Goal: Contribute content: Contribute content

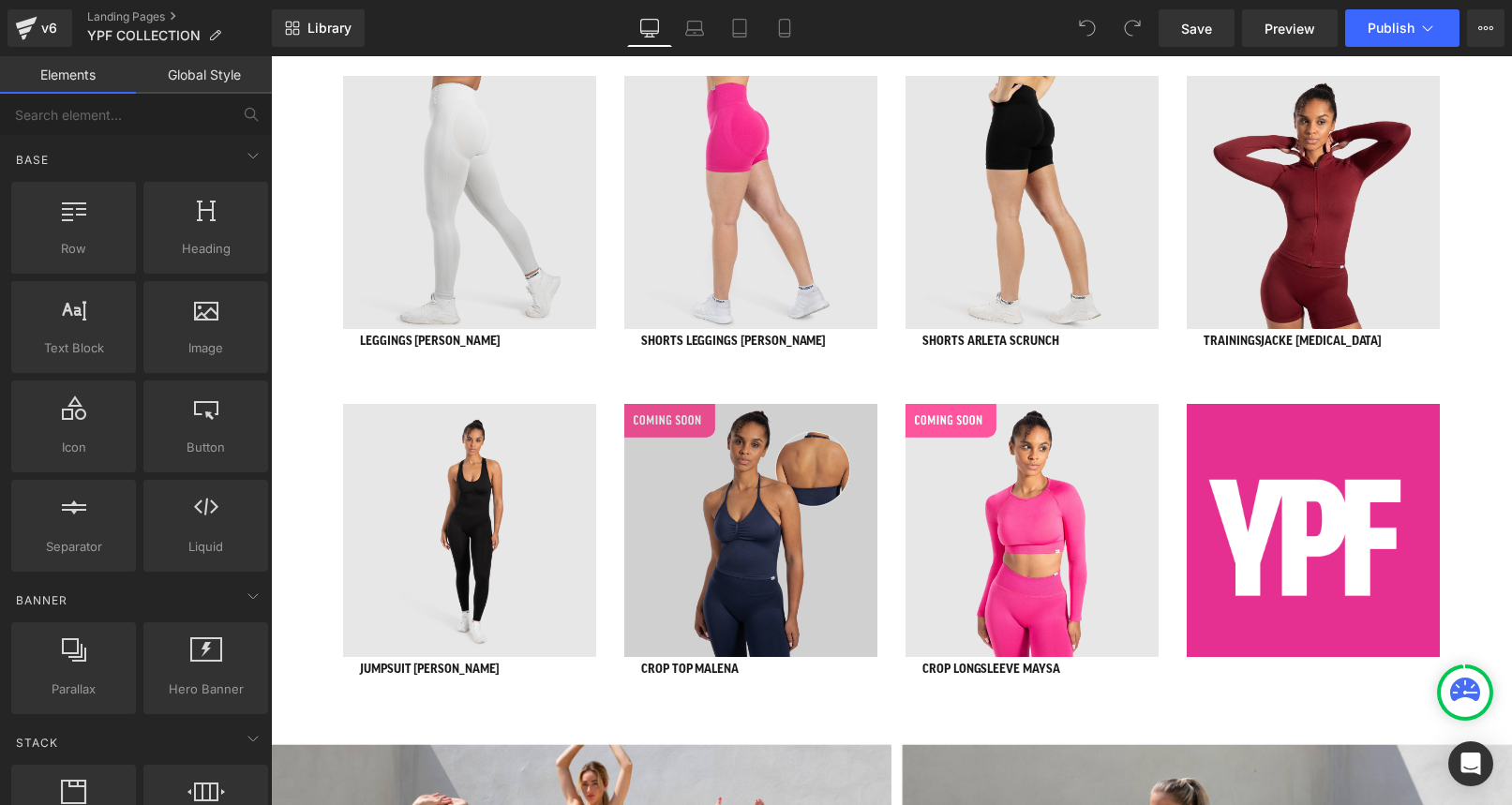
scroll to position [1213, 0]
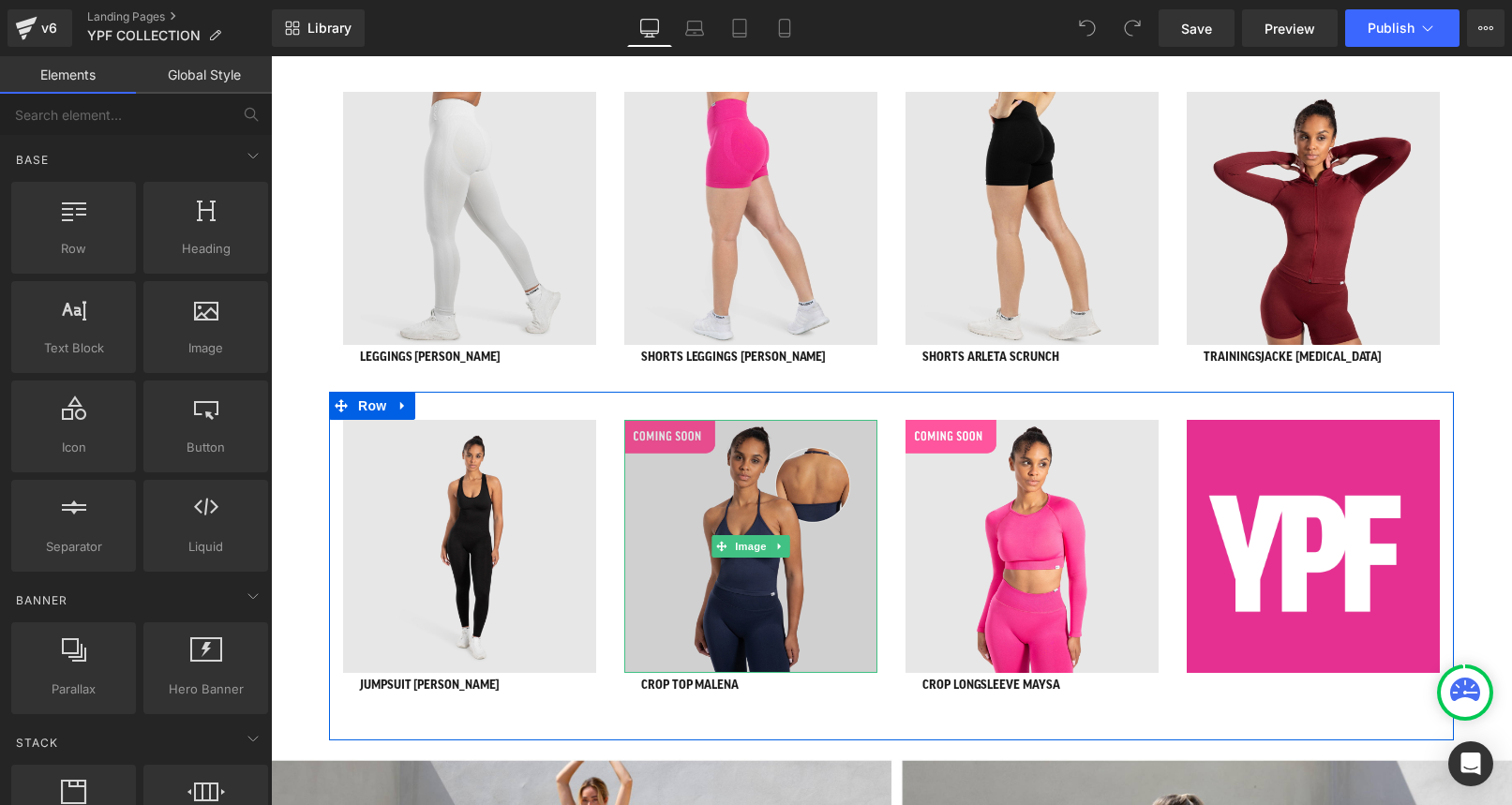
click at [670, 439] on img at bounding box center [750, 546] width 253 height 253
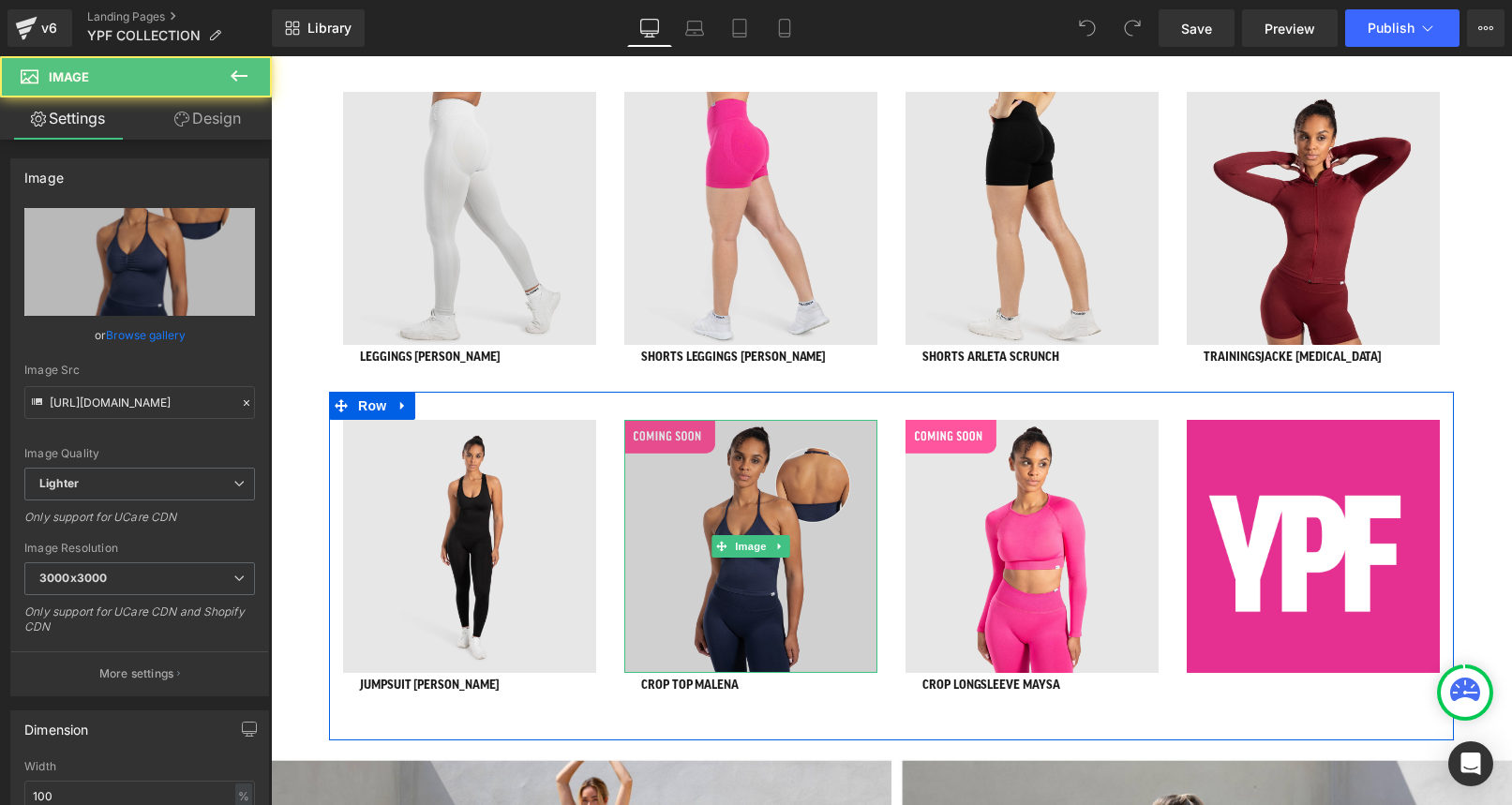
click at [665, 440] on img at bounding box center [750, 546] width 253 height 253
click at [659, 428] on img at bounding box center [750, 546] width 253 height 253
click at [659, 486] on img at bounding box center [750, 546] width 253 height 253
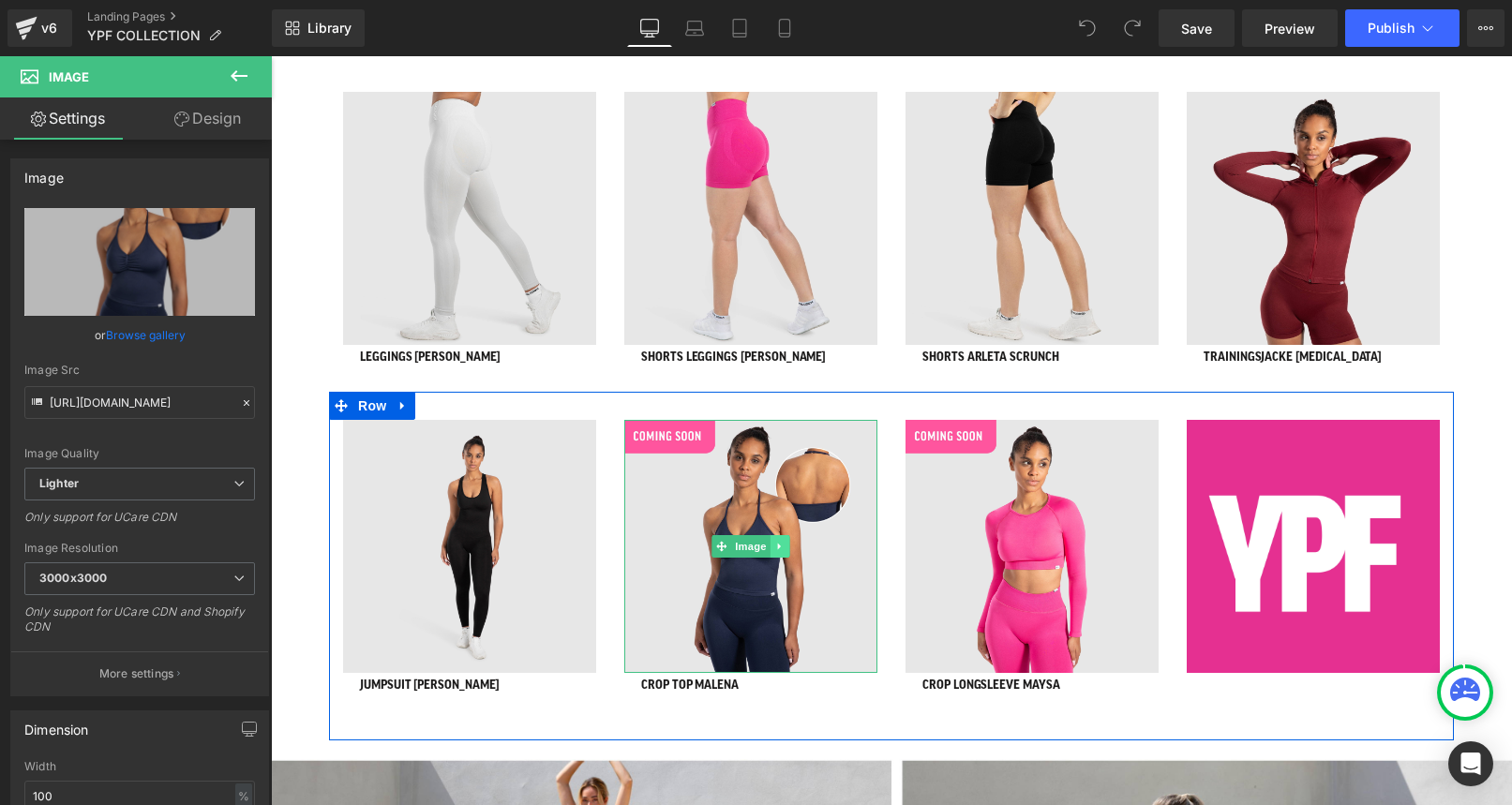
click at [777, 542] on icon at bounding box center [780, 547] width 10 height 11
click at [790, 543] on icon at bounding box center [789, 547] width 10 height 10
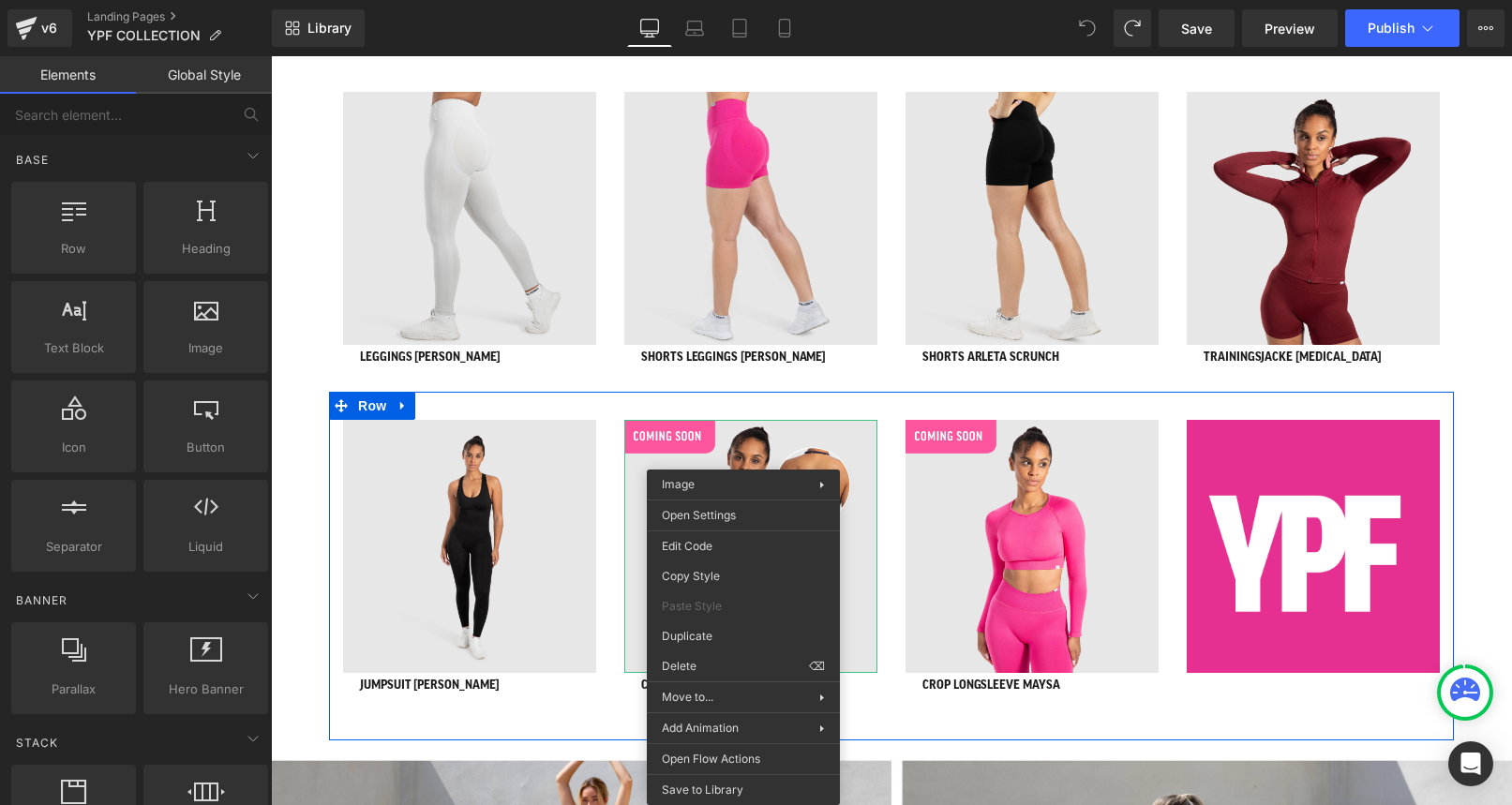
click at [892, 611] on div "Image CROP LONGSLEEVE MAYSA Heading Heading Row" at bounding box center [1031, 580] width 281 height 320
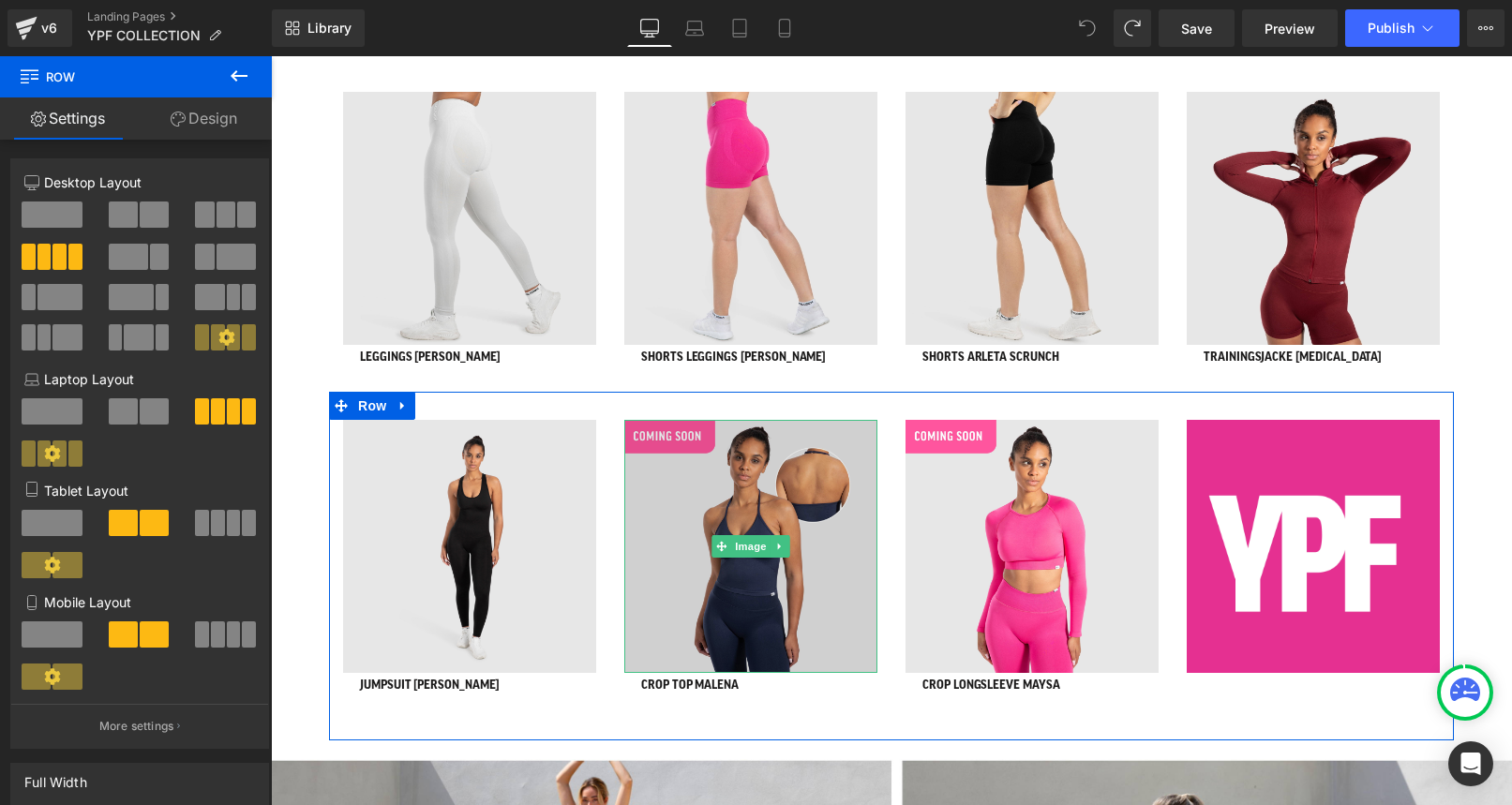
click at [734, 516] on img at bounding box center [750, 546] width 253 height 253
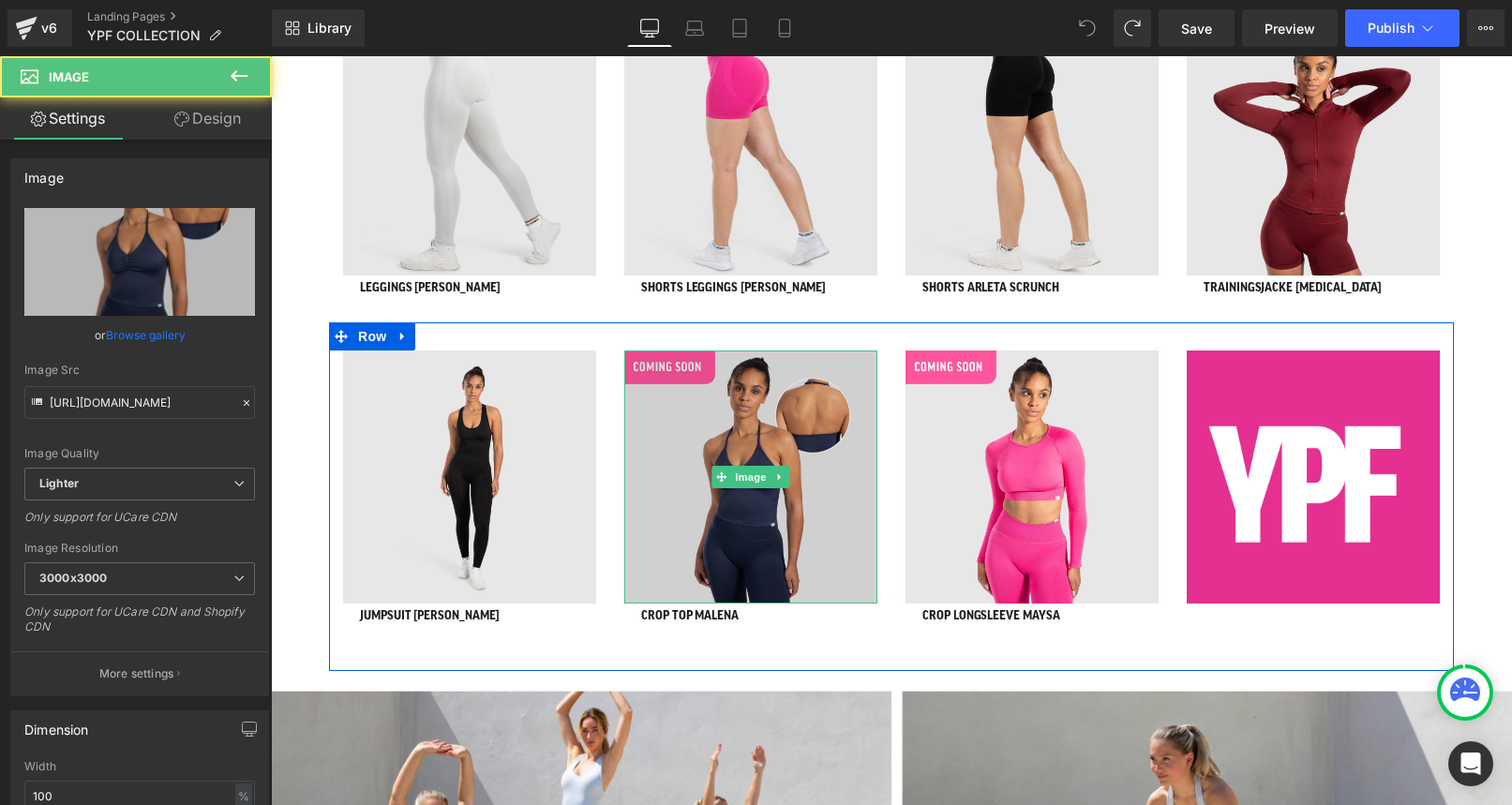
scroll to position [1293, 0]
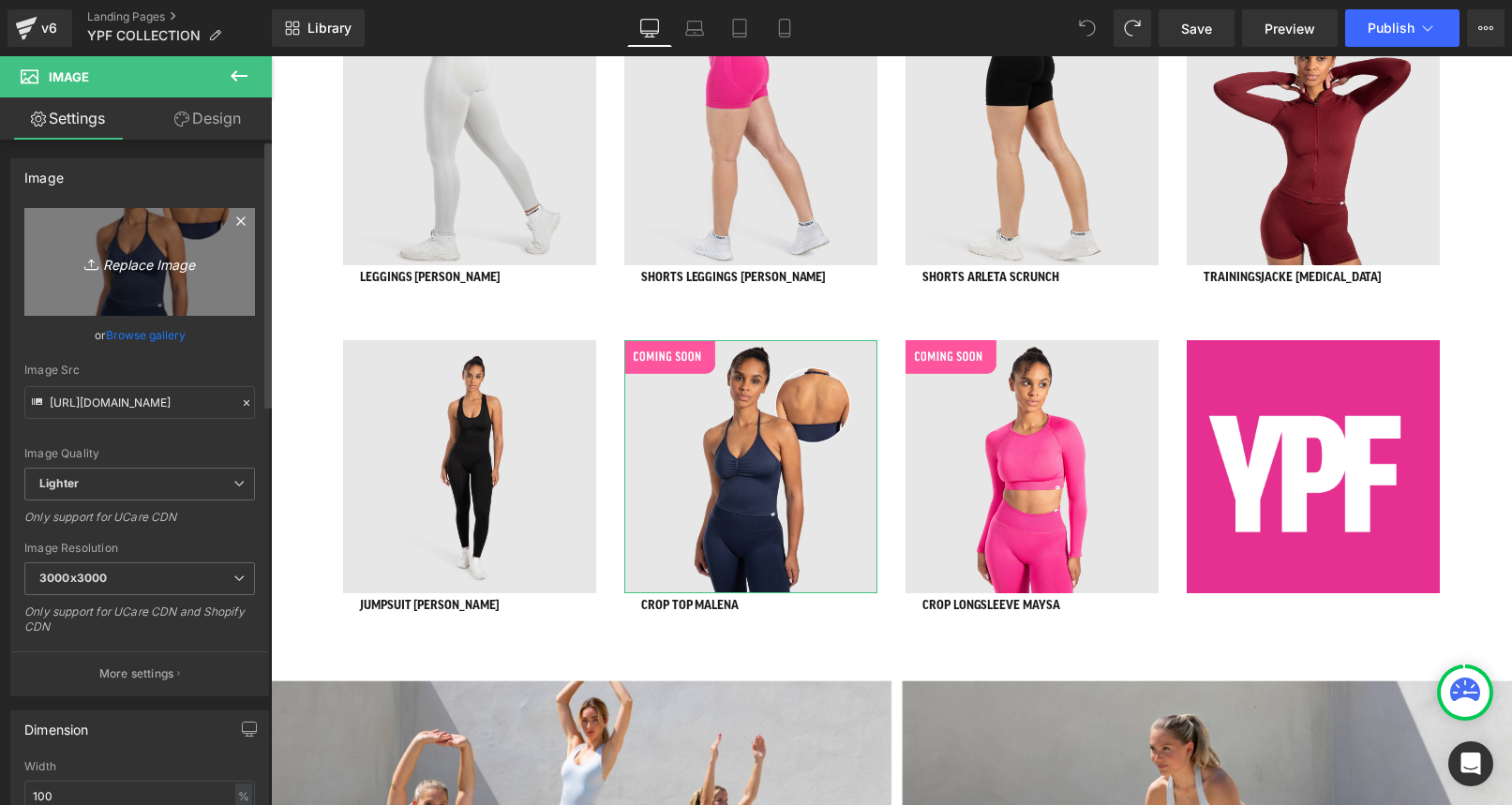
click at [137, 258] on icon "Replace Image" at bounding box center [139, 261] width 150 height 24
type input "C:\fakepath\Damen-Tank-Top-85034-124808-z27_29_a71456b8-f90a-4bc8-b5ea-b620452a…"
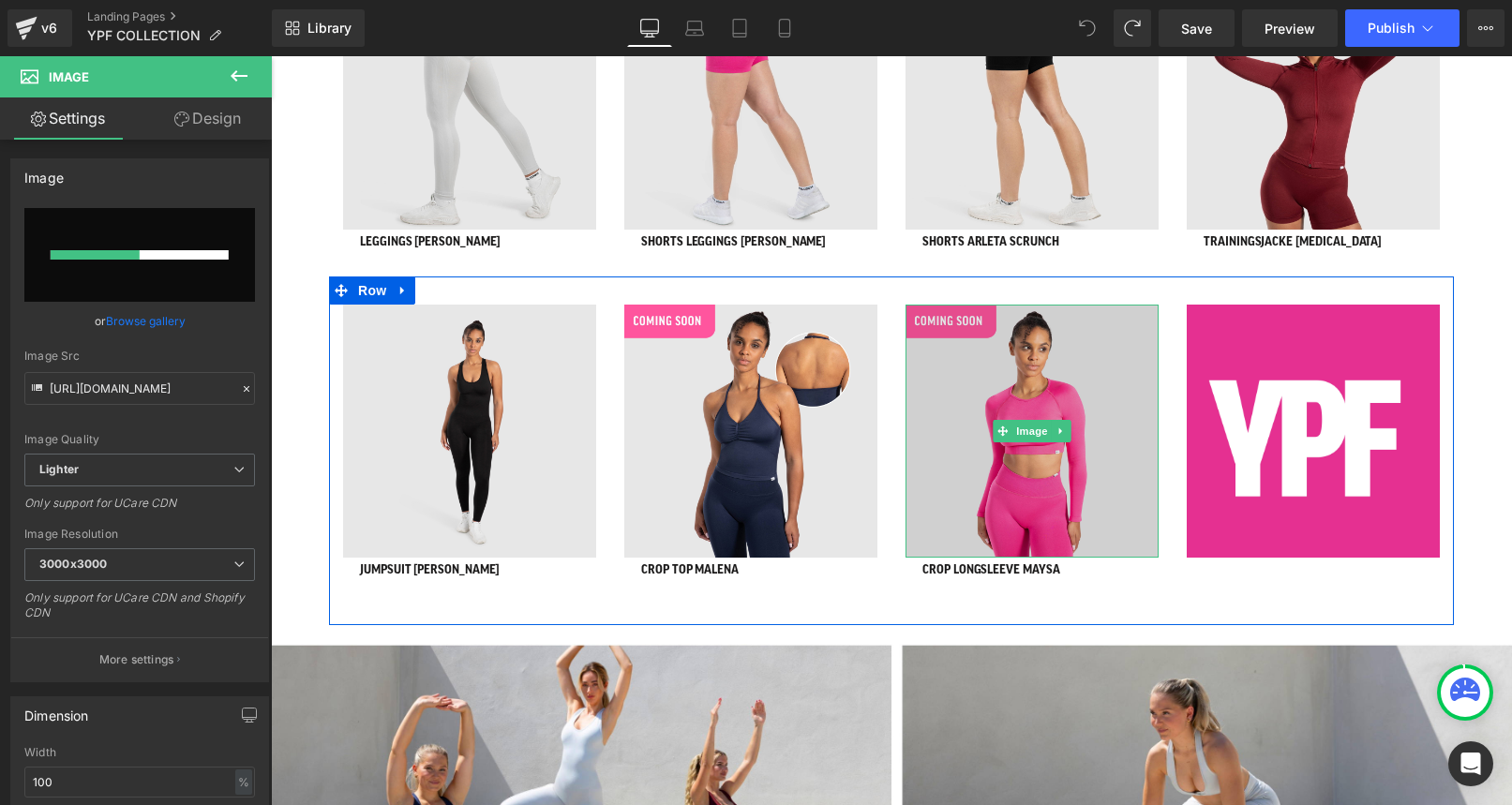
scroll to position [1345, 0]
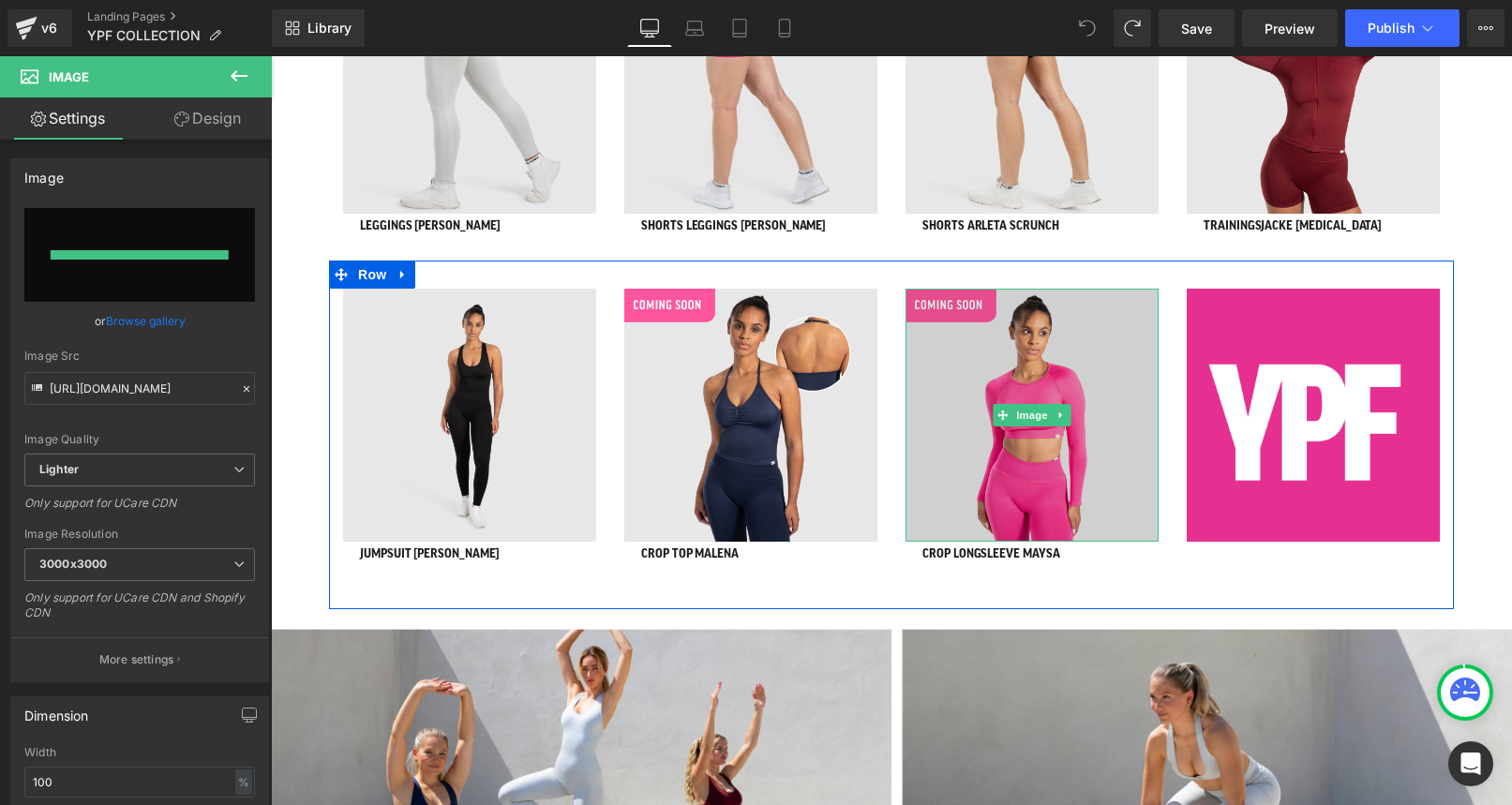
type input "[URL][DOMAIN_NAME]"
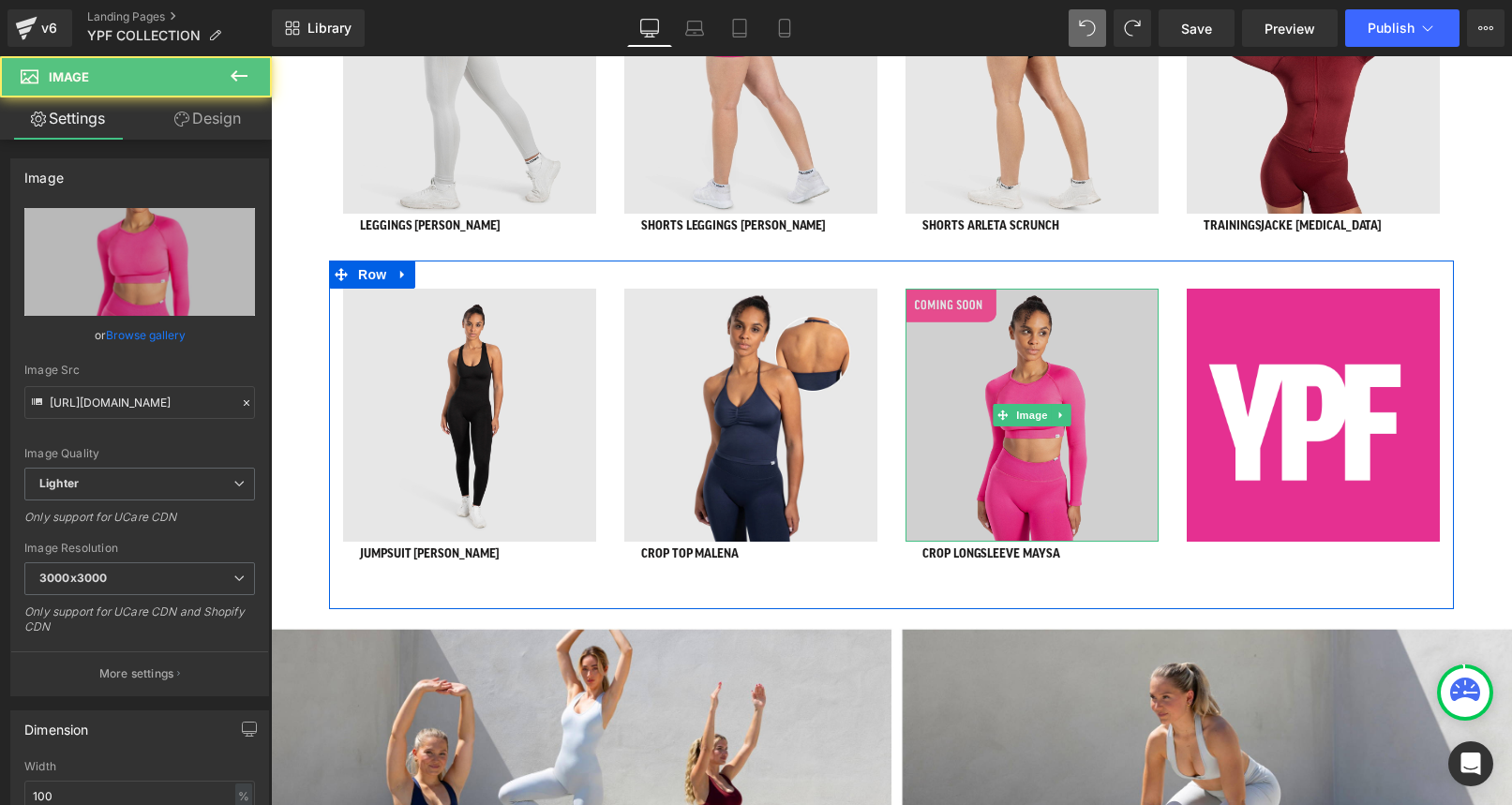
click at [971, 368] on img at bounding box center [1031, 415] width 253 height 253
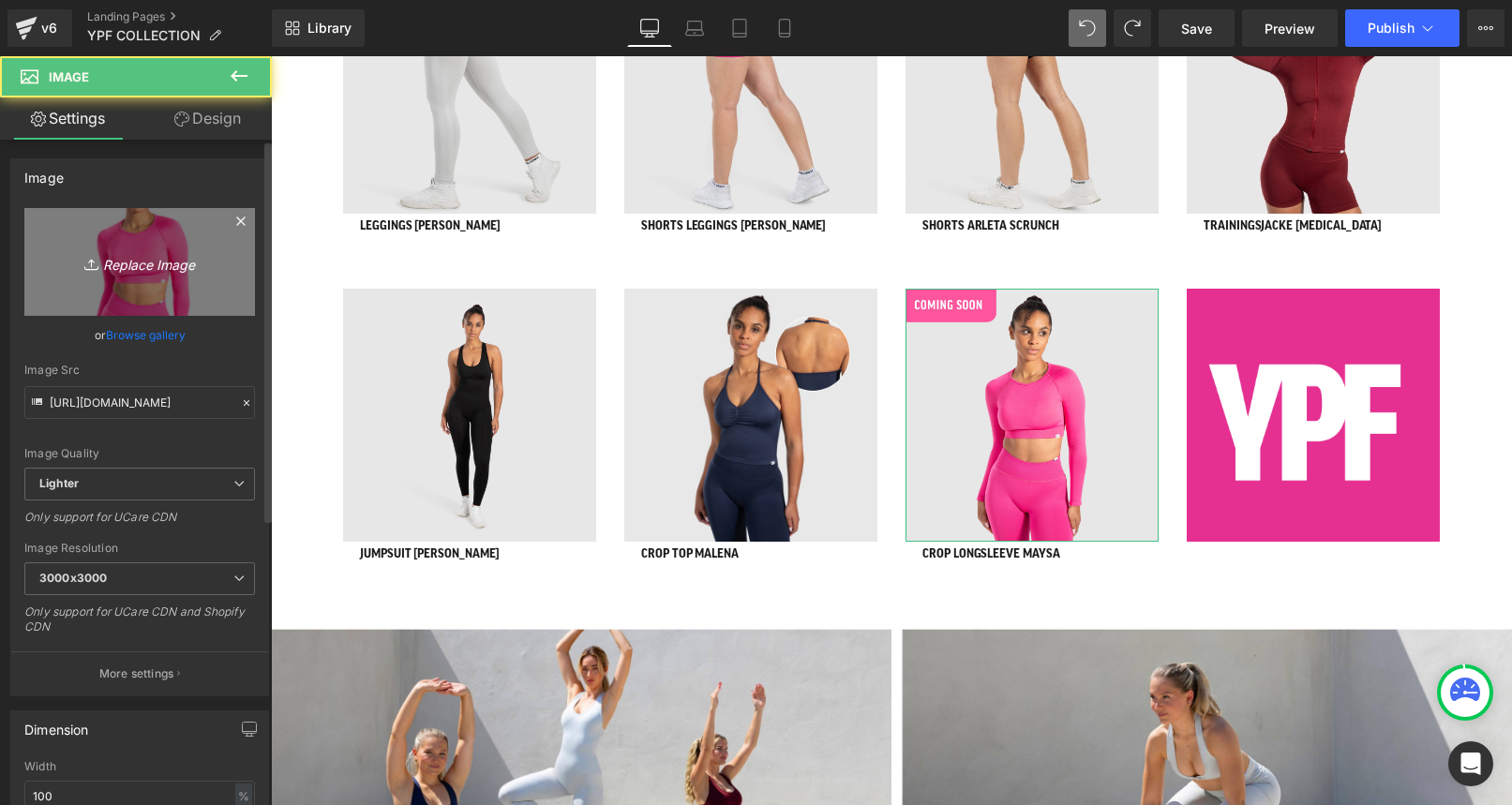
click at [114, 272] on icon "Replace Image" at bounding box center [139, 261] width 150 height 24
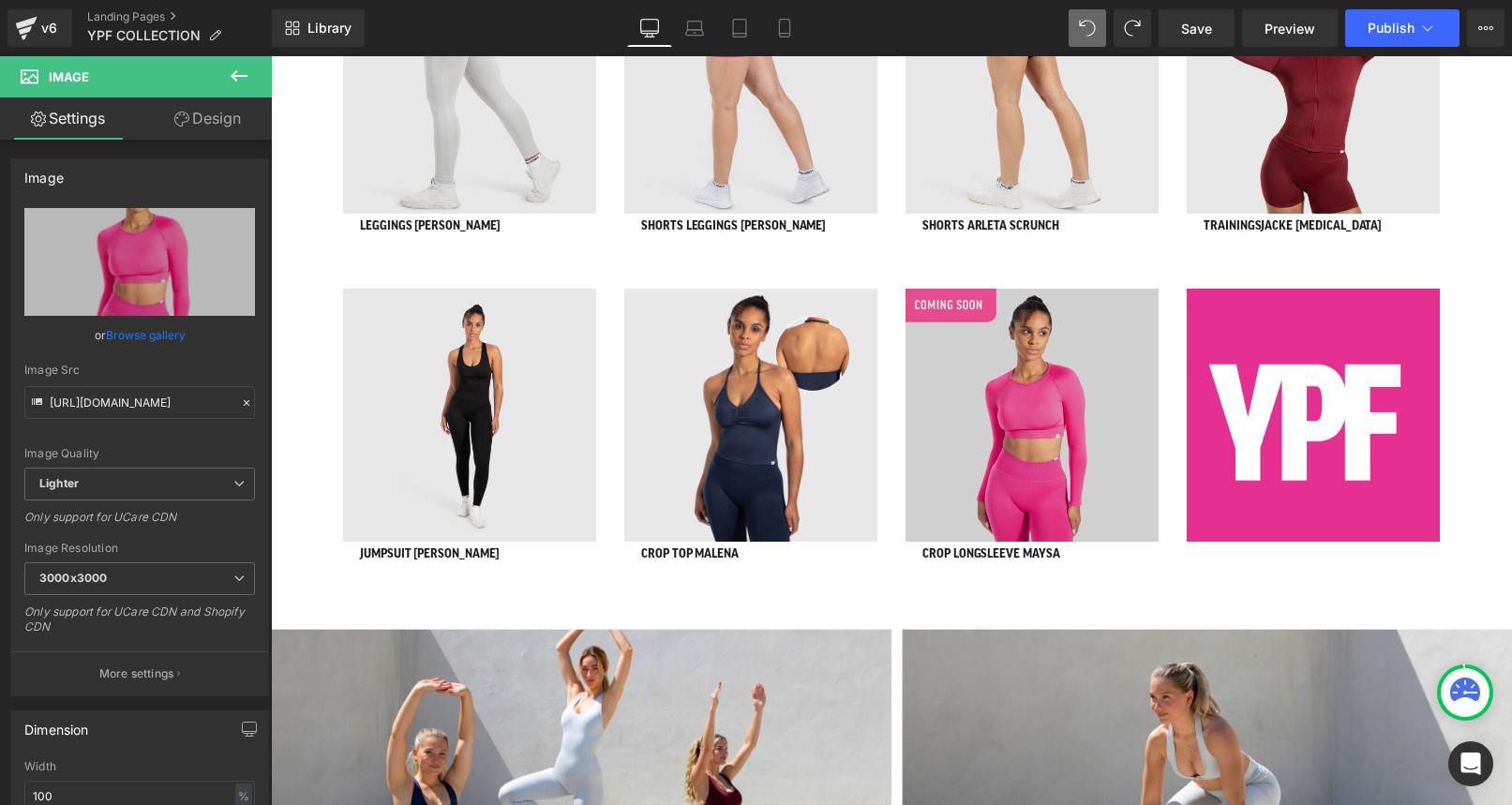
type input "C:\fakepath\Damen-Longsleeve-85038-124827-z27_29_4610be9e-54e6-4f60-bbb4-7c9df5…"
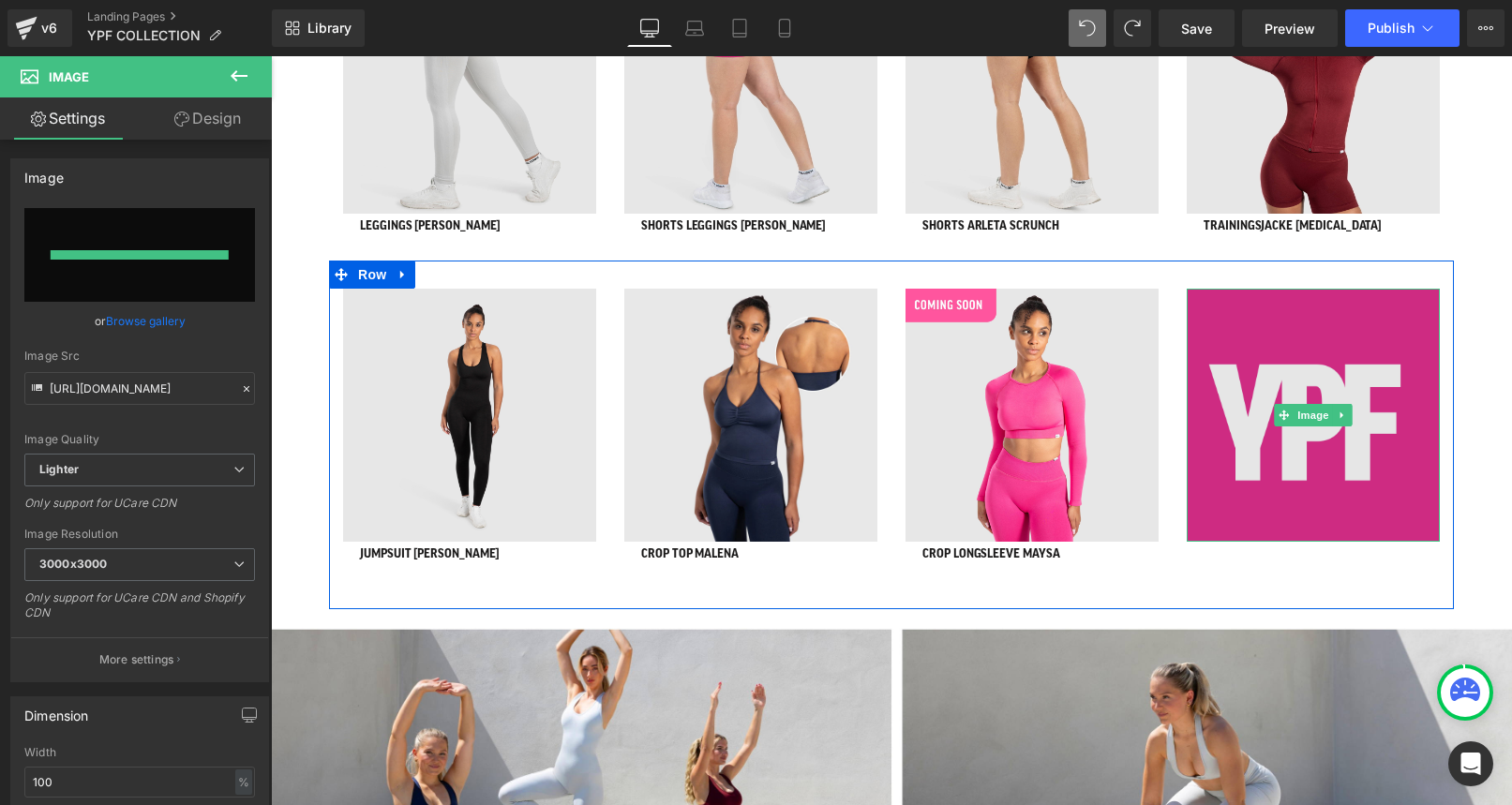
type input "[URL][DOMAIN_NAME]"
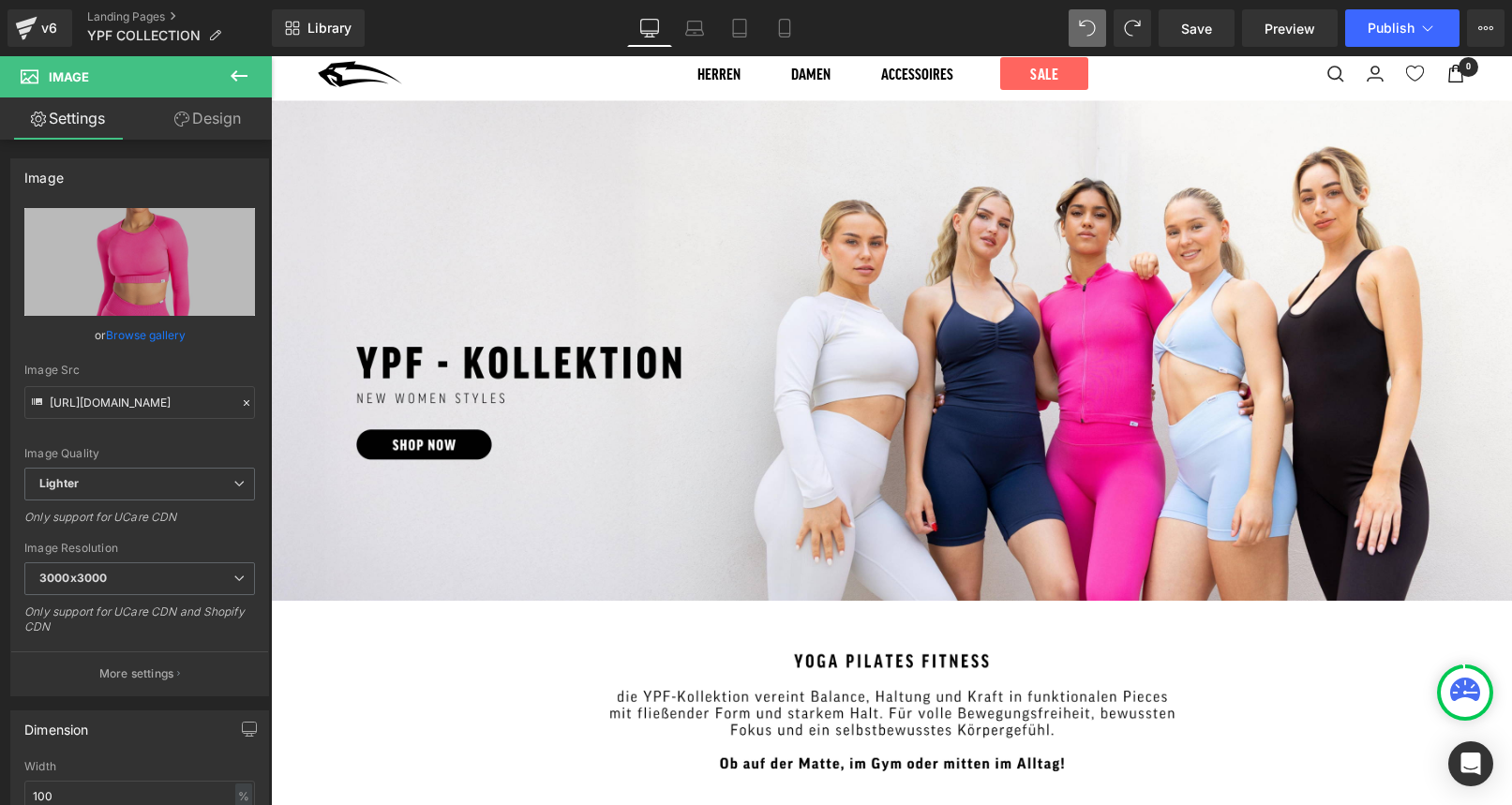
scroll to position [0, 0]
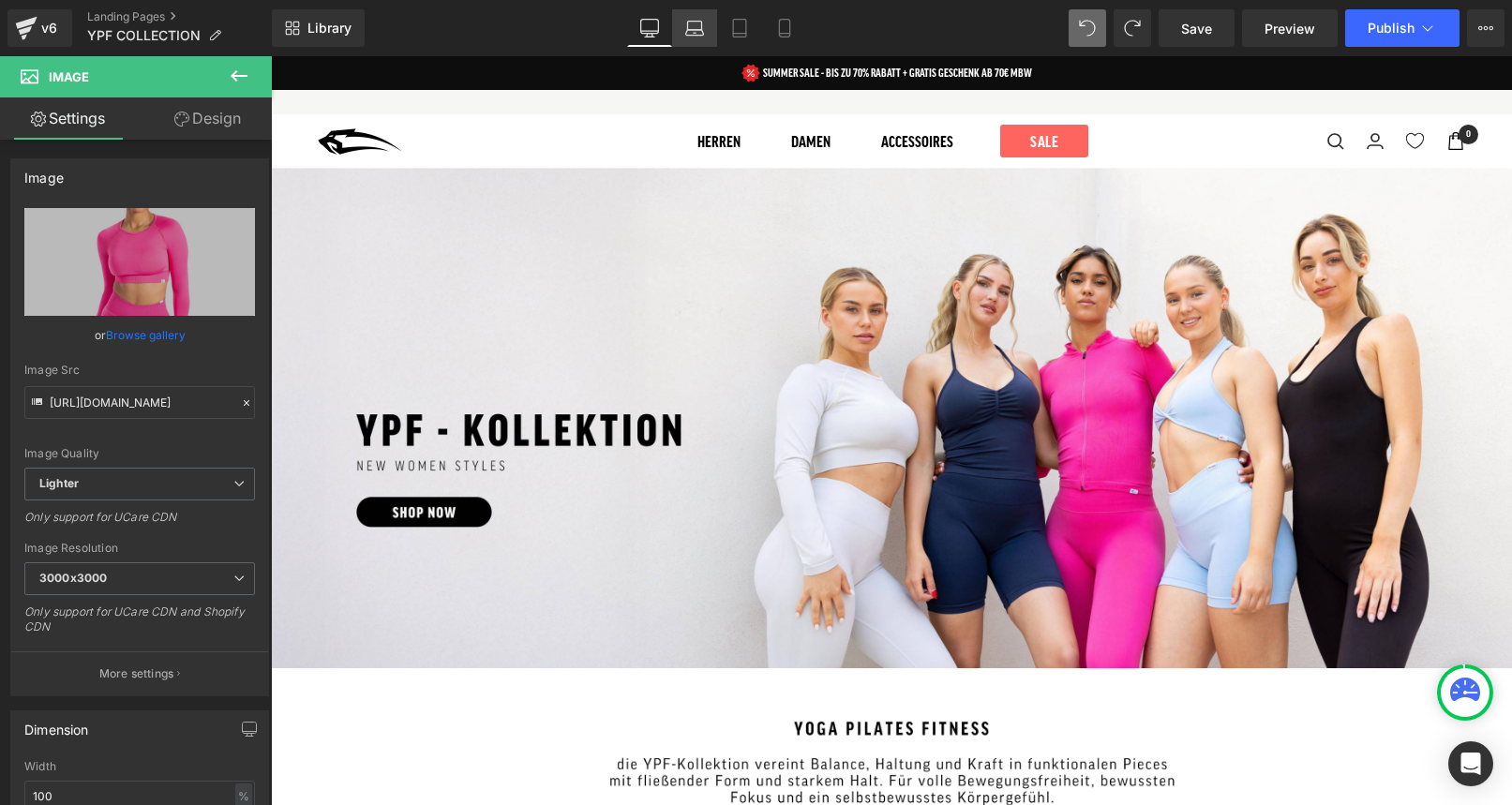
click at [690, 31] on icon at bounding box center [694, 29] width 19 height 19
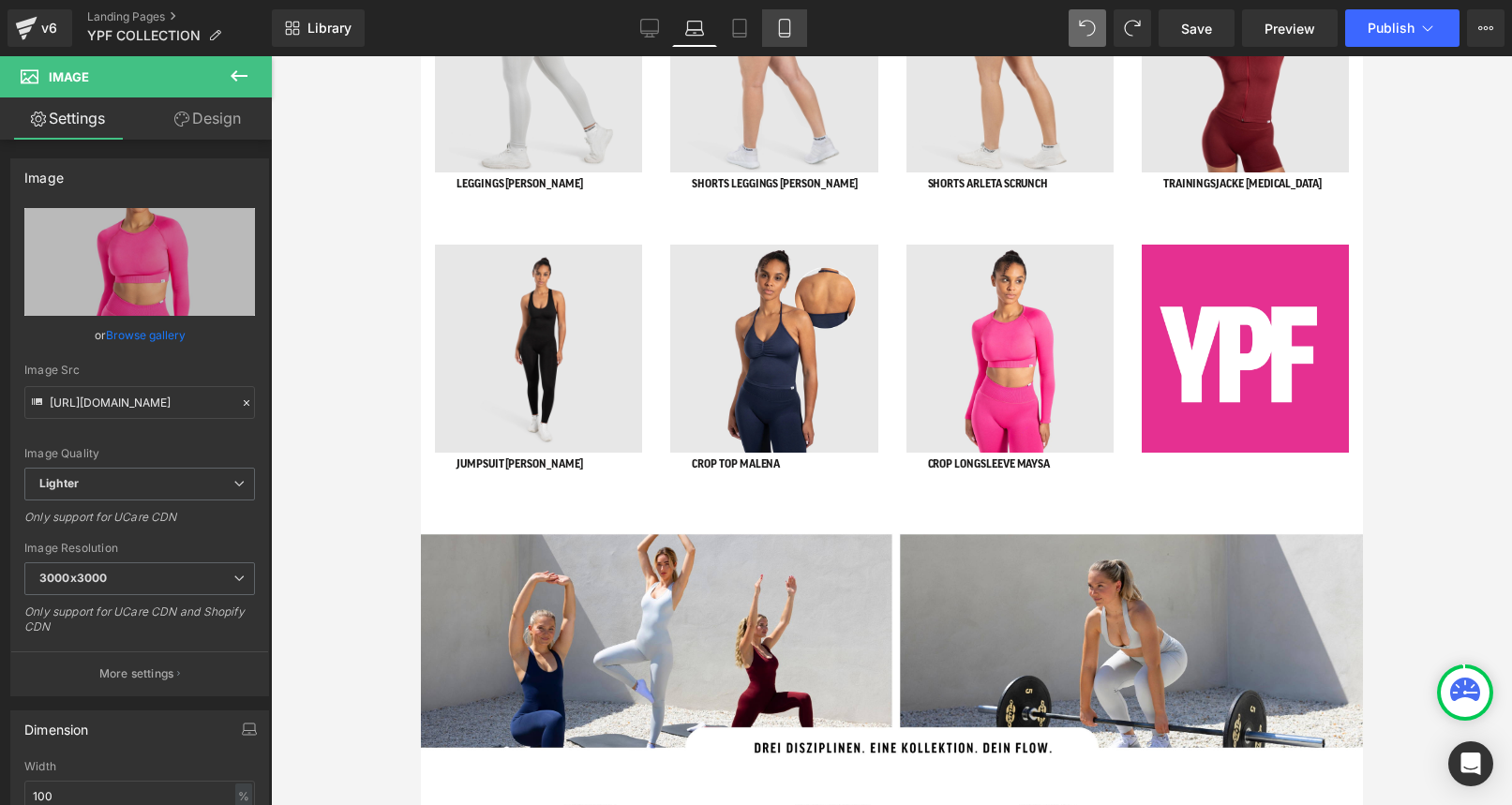
click at [787, 19] on icon at bounding box center [785, 29] width 19 height 19
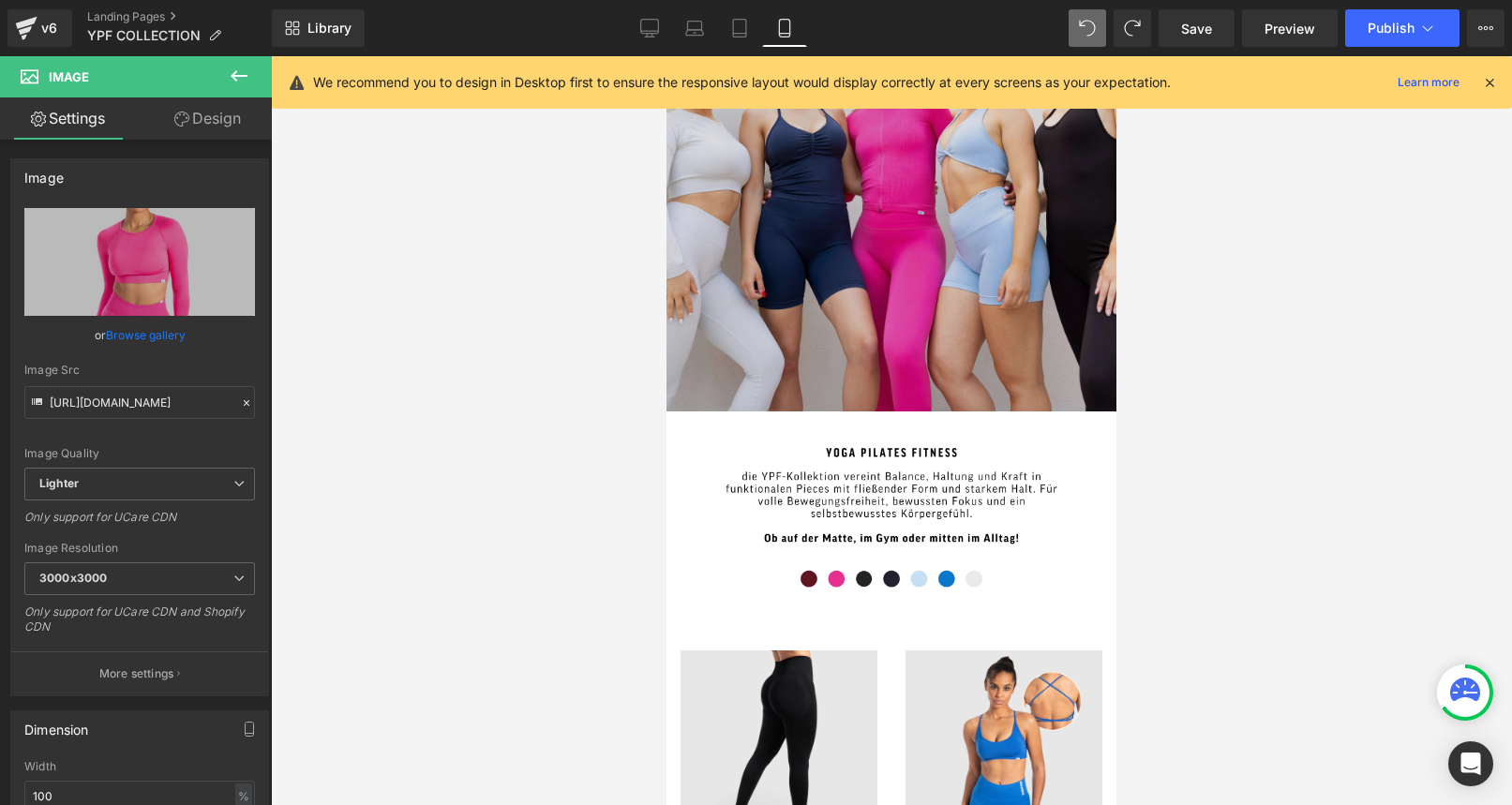
scroll to position [238, 0]
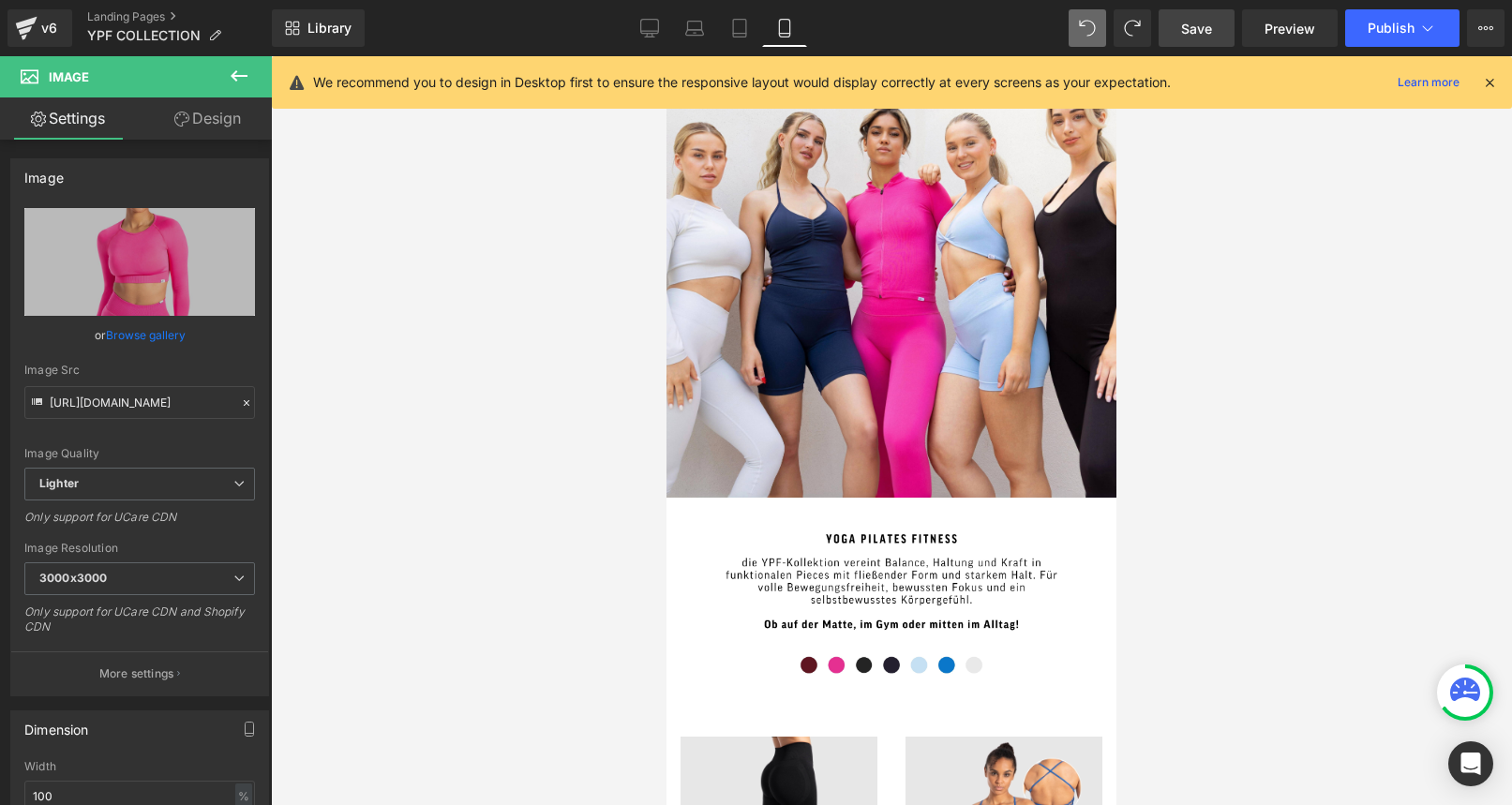
click at [1205, 31] on span "Save" at bounding box center [1196, 29] width 31 height 20
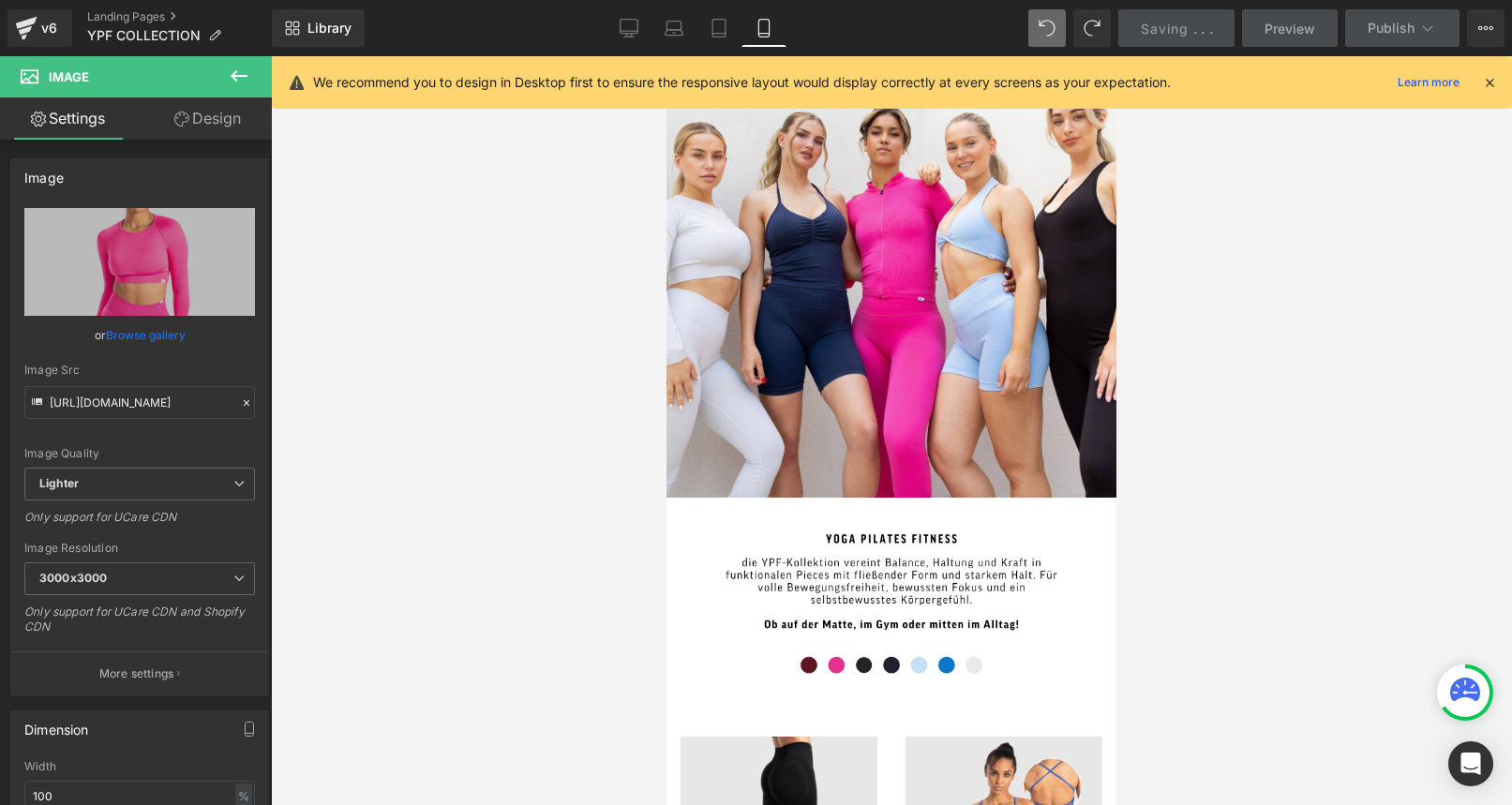
click at [1485, 81] on icon at bounding box center [1490, 83] width 17 height 17
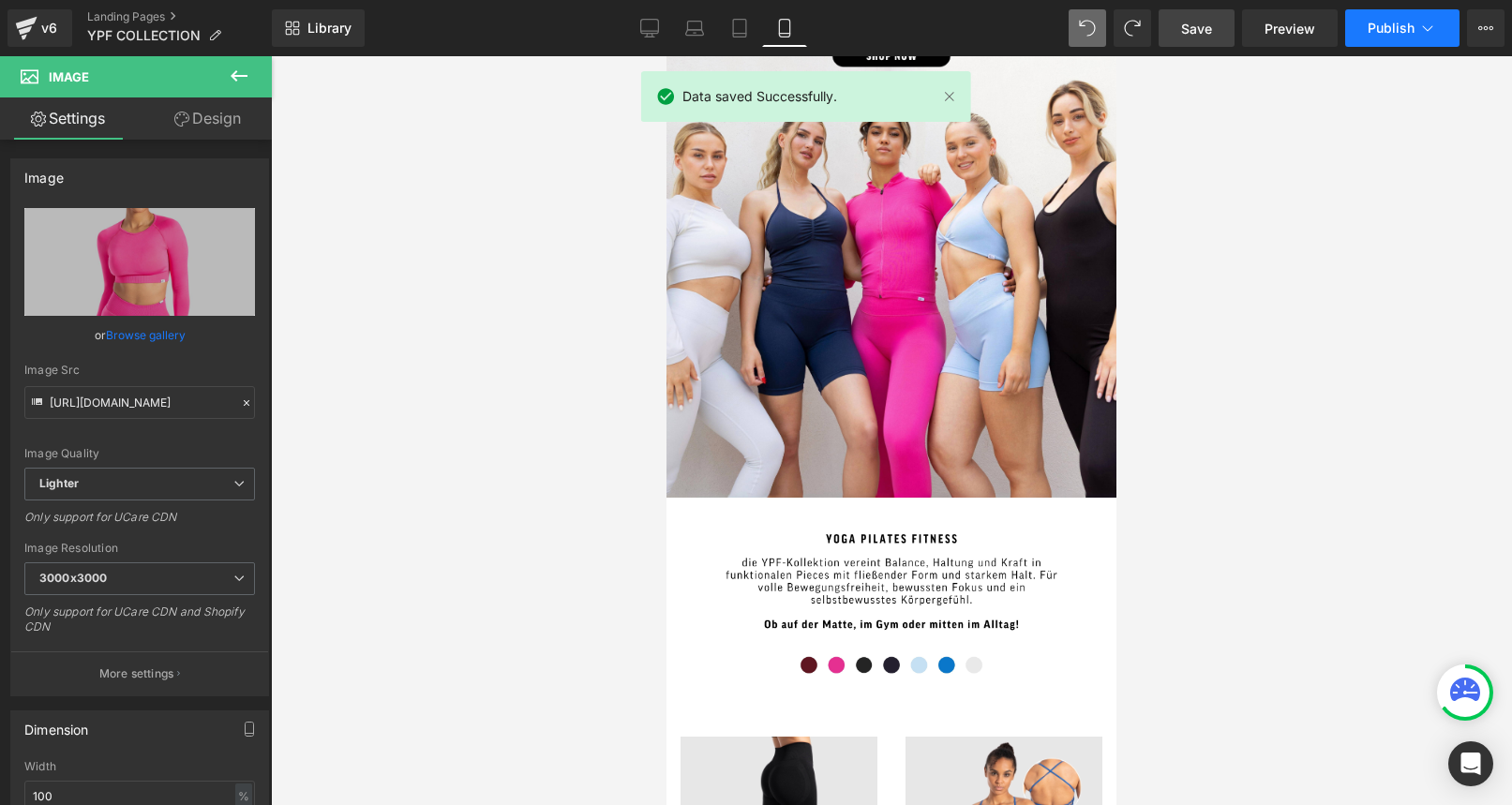
click at [1389, 31] on span "Publish" at bounding box center [1391, 29] width 47 height 15
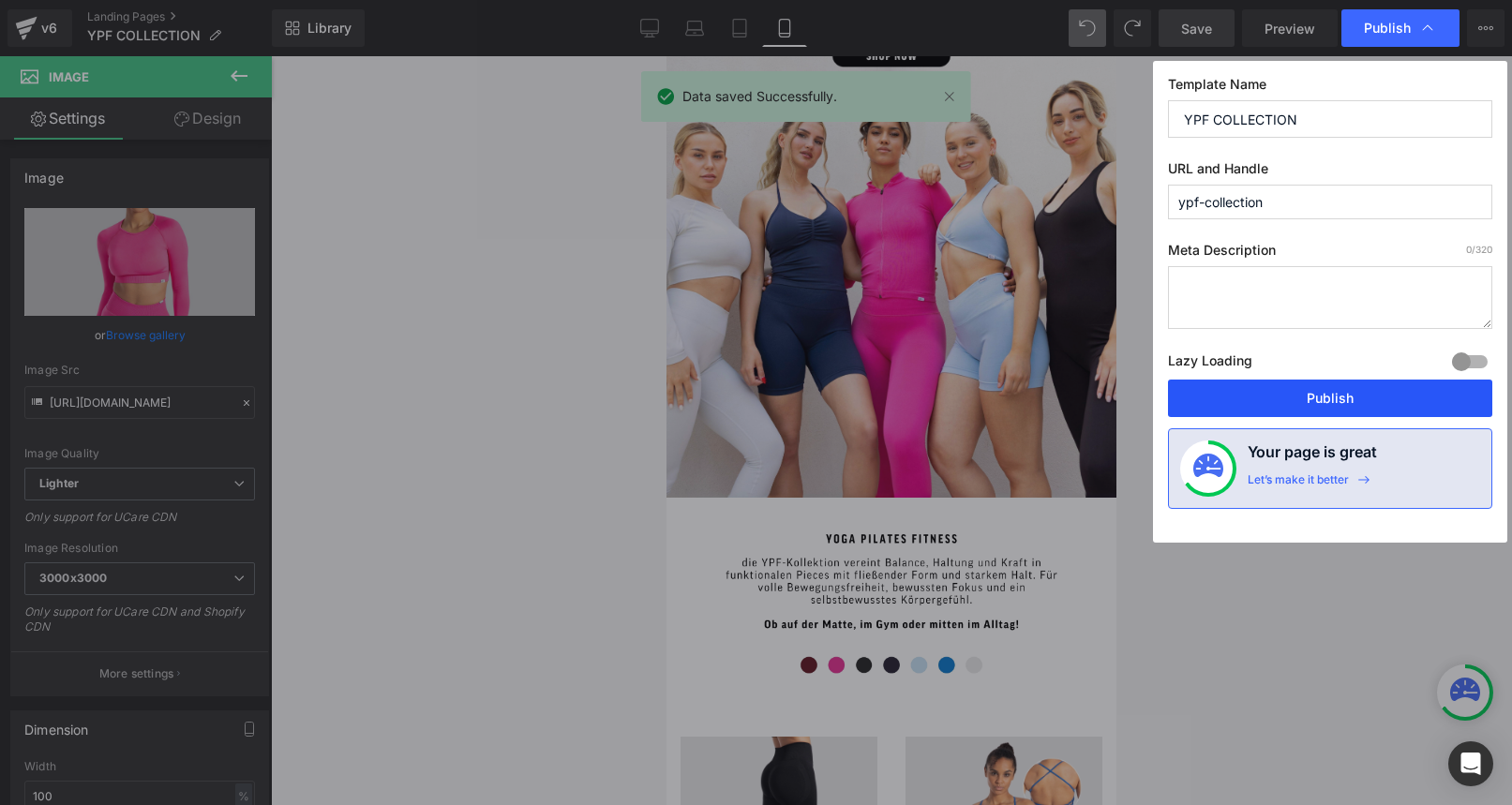
click at [1339, 405] on button "Publish" at bounding box center [1330, 398] width 324 height 37
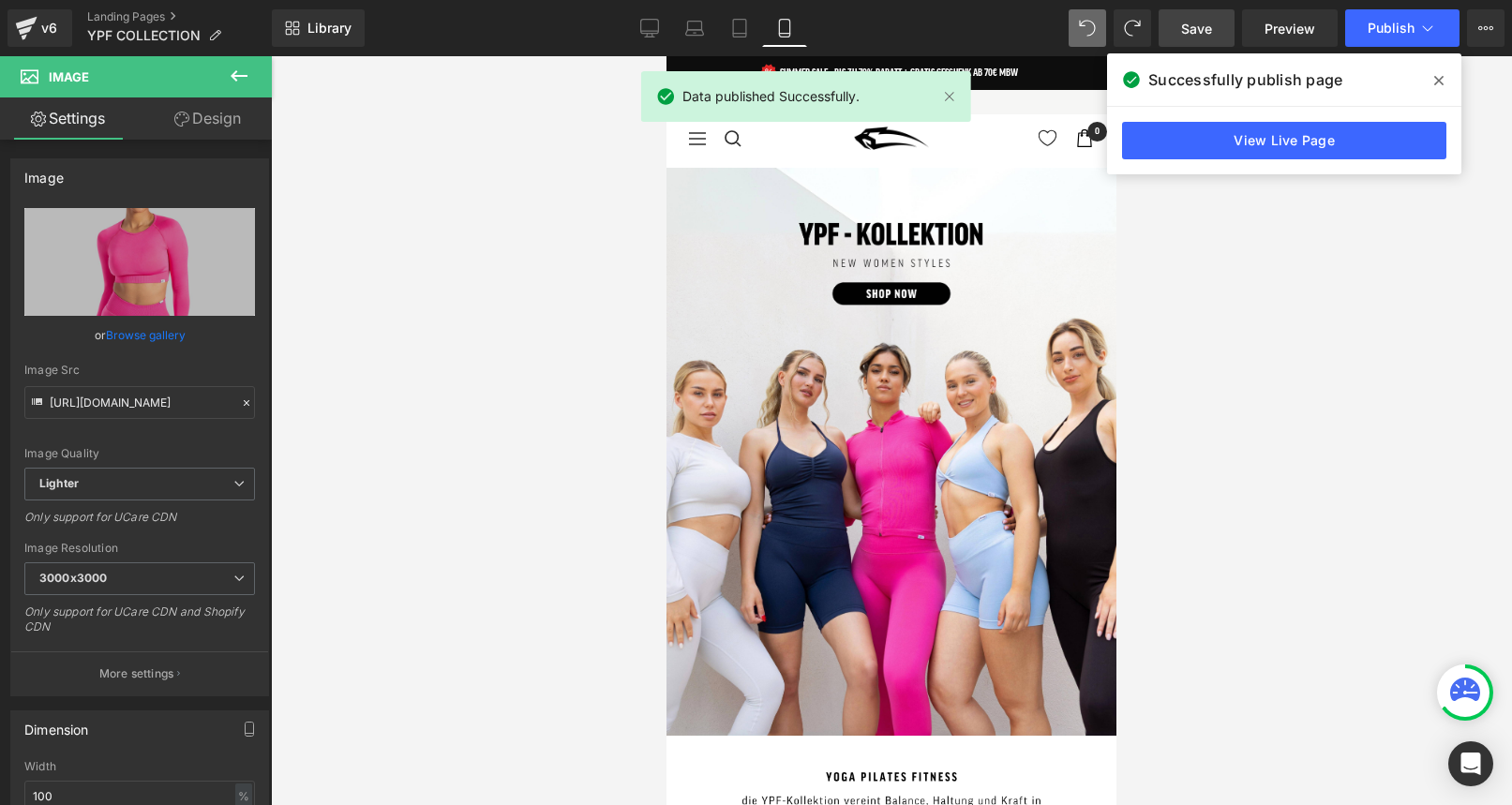
click at [1434, 81] on icon at bounding box center [1439, 81] width 10 height 15
